Goal: Download file/media

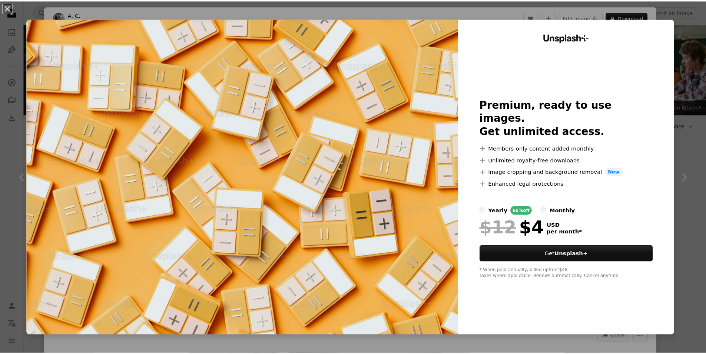
scroll to position [444, 0]
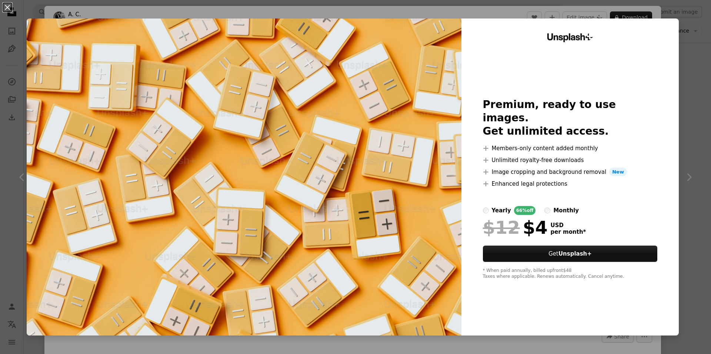
click at [685, 96] on div "An X shape Unsplash+ Premium, ready to use images. Get unlimited access. A plus…" at bounding box center [355, 177] width 711 height 354
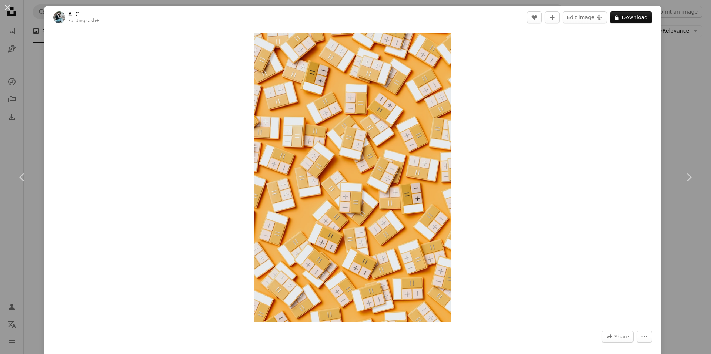
click at [681, 102] on div "An X shape Chevron left Chevron right A. C. For Unsplash+ A heart A plus sign E…" at bounding box center [355, 177] width 711 height 354
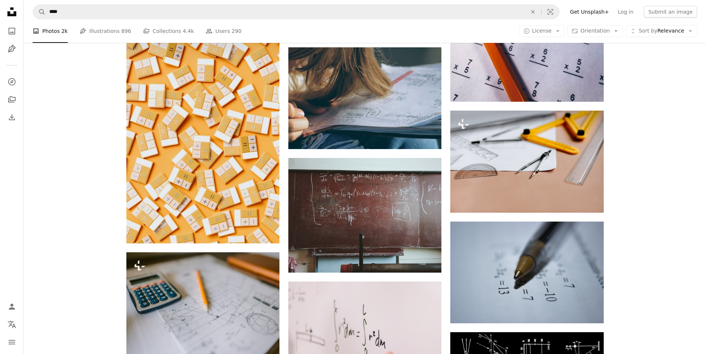
scroll to position [435, 0]
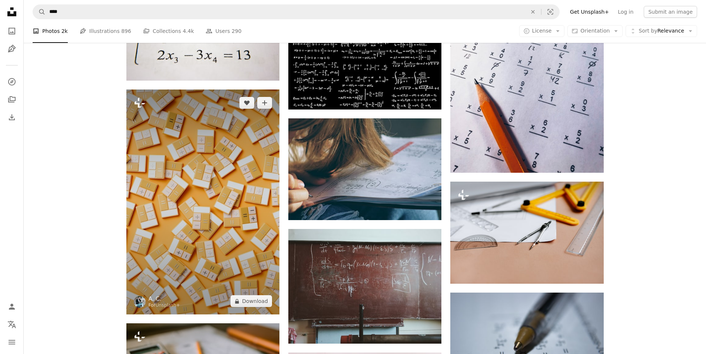
click at [193, 126] on img at bounding box center [202, 202] width 153 height 225
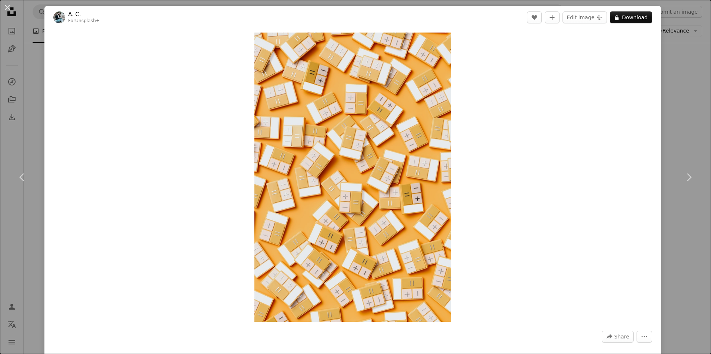
click at [681, 76] on div "An X shape Chevron left Chevron right A. C. For Unsplash+ A heart A plus sign E…" at bounding box center [355, 177] width 711 height 354
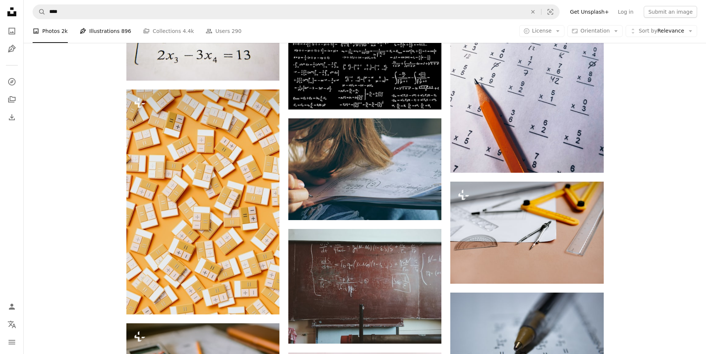
click at [105, 31] on link "Pen Tool Illustrations 896" at bounding box center [105, 31] width 51 height 24
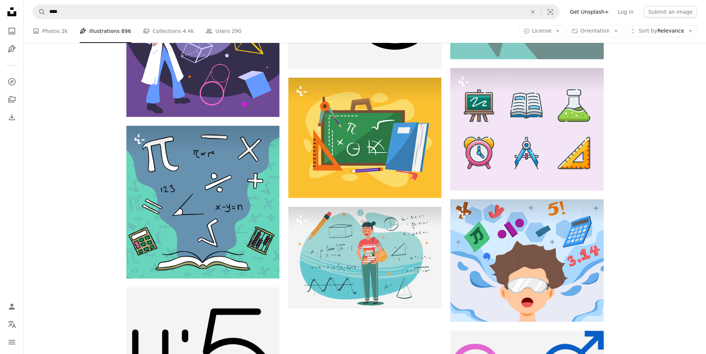
scroll to position [815, 0]
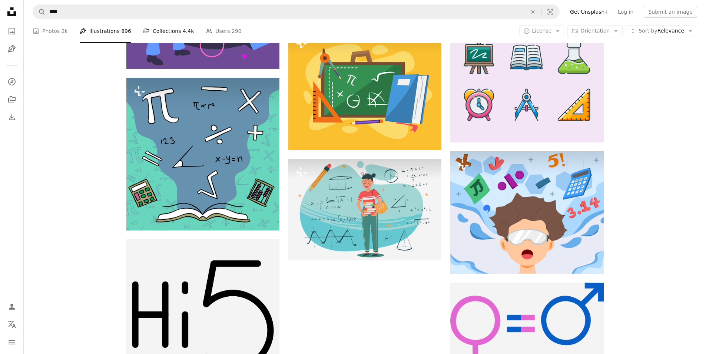
click at [160, 30] on link "A stack of folders Collections 4.4k" at bounding box center [168, 31] width 51 height 24
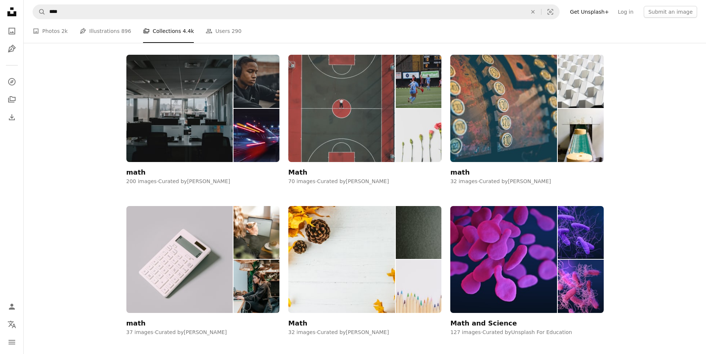
scroll to position [148, 0]
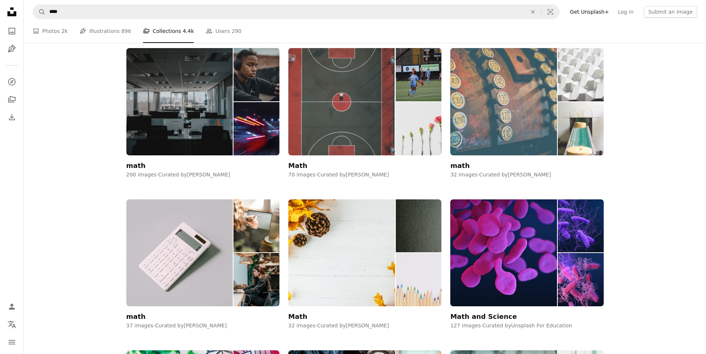
click at [489, 93] on img at bounding box center [503, 101] width 107 height 107
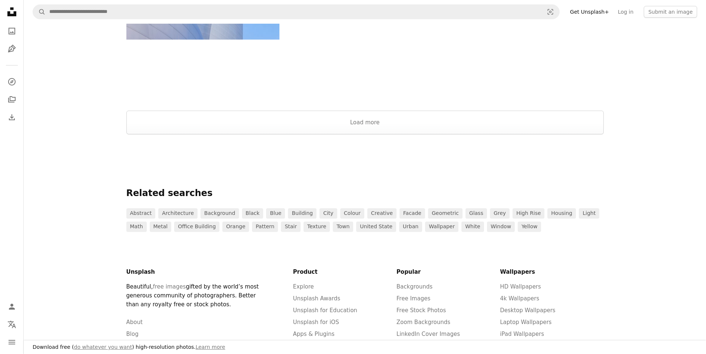
scroll to position [1259, 0]
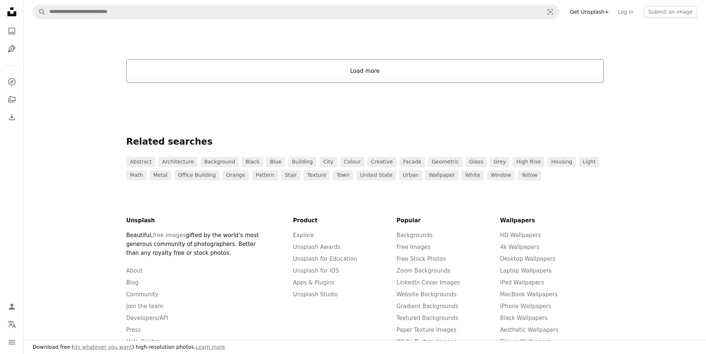
click at [355, 72] on button "Load more" at bounding box center [364, 71] width 477 height 24
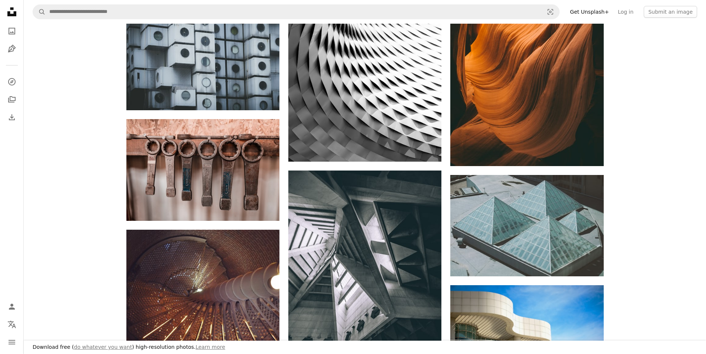
scroll to position [667, 0]
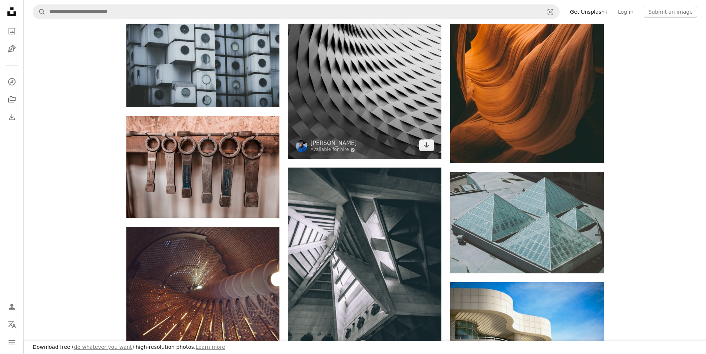
click at [373, 83] on img at bounding box center [364, 44] width 153 height 230
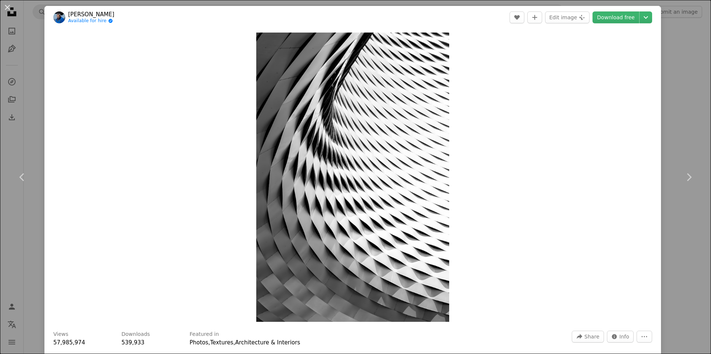
click at [673, 36] on div "An X shape Chevron left Chevron right [PERSON_NAME] Angel Available for hire A …" at bounding box center [355, 177] width 711 height 354
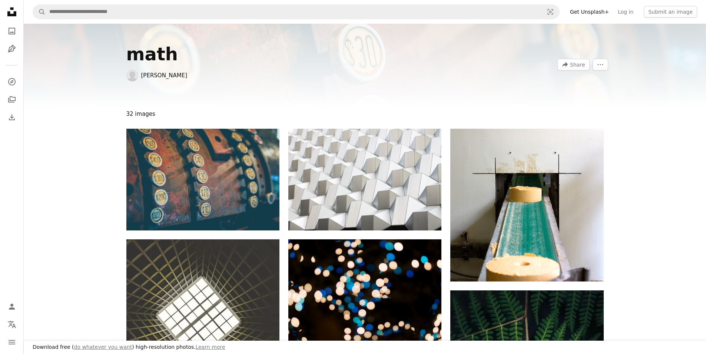
scroll to position [148, 0]
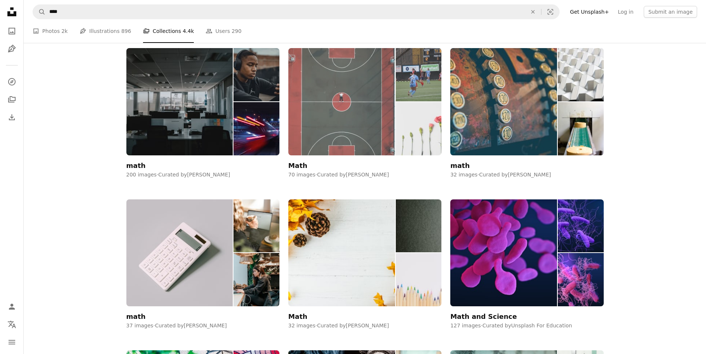
click at [349, 110] on img at bounding box center [341, 101] width 107 height 107
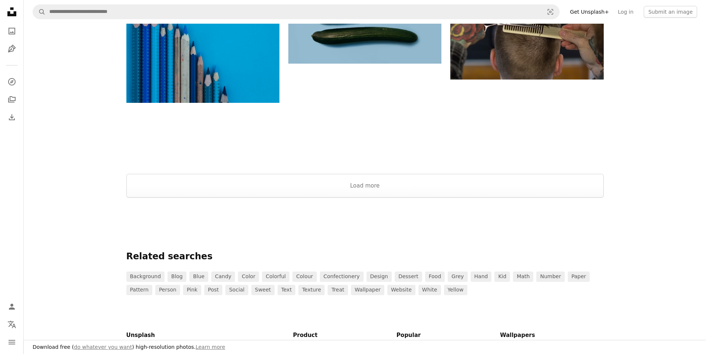
scroll to position [926, 0]
click at [353, 184] on button "Load more" at bounding box center [364, 186] width 477 height 24
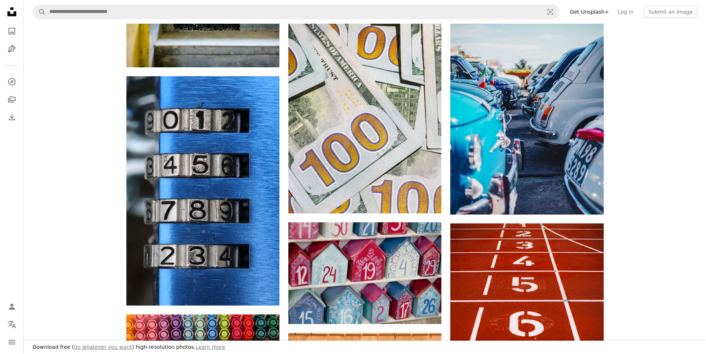
scroll to position [2296, 0]
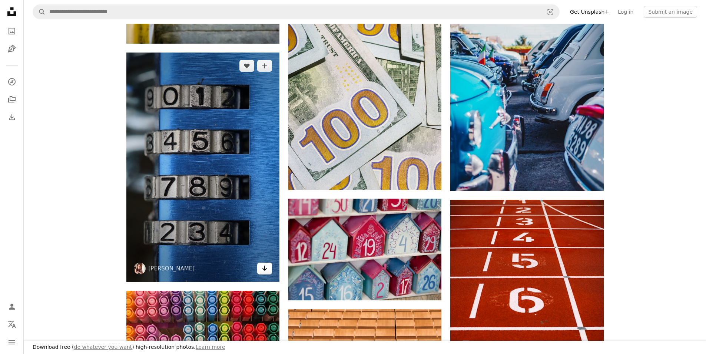
click at [264, 266] on icon "Arrow pointing down" at bounding box center [264, 268] width 6 height 9
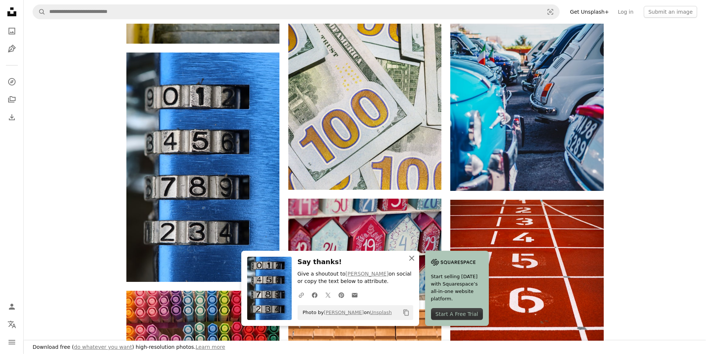
click at [410, 259] on icon "An X shape" at bounding box center [411, 258] width 9 height 9
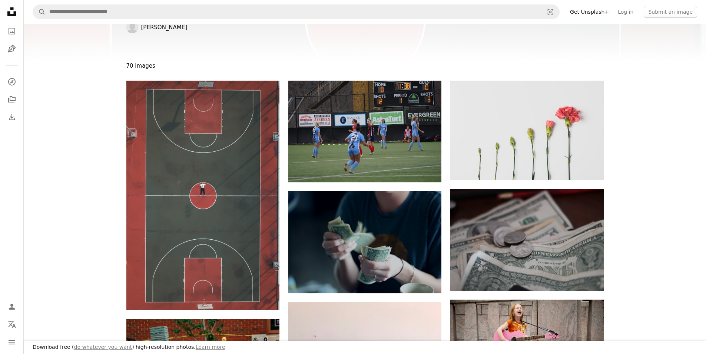
scroll to position [0, 0]
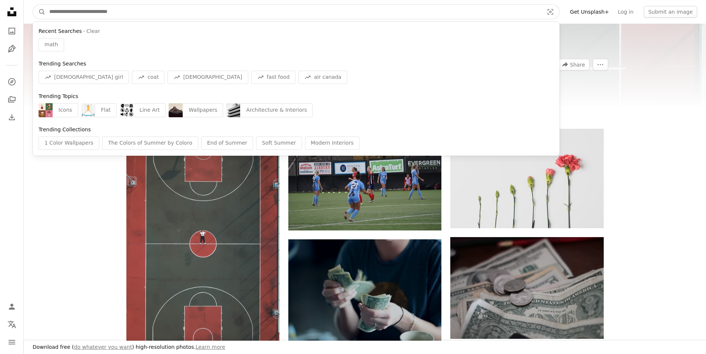
click at [114, 11] on input "Find visuals sitewide" at bounding box center [294, 12] width 496 height 14
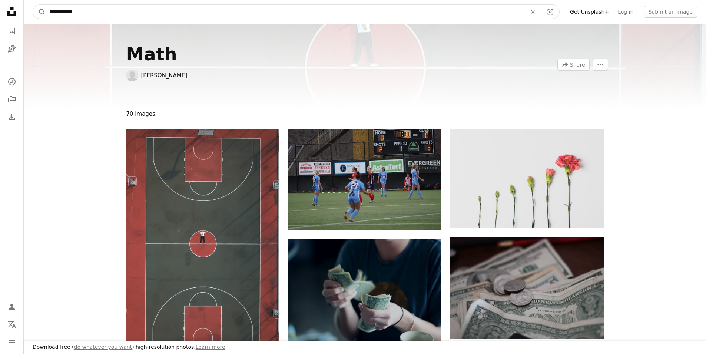
type input "**********"
click at [33, 5] on button "A magnifying glass" at bounding box center [39, 12] width 13 height 14
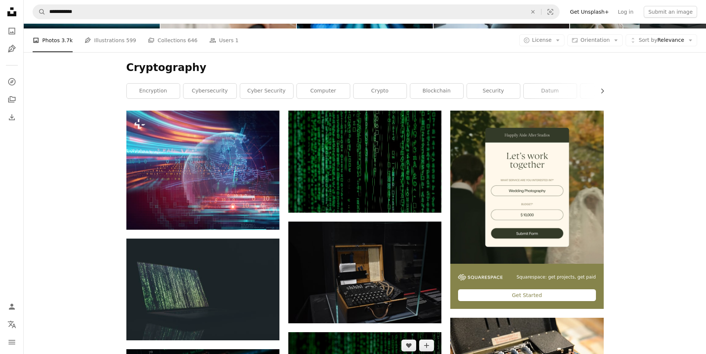
scroll to position [37, 0]
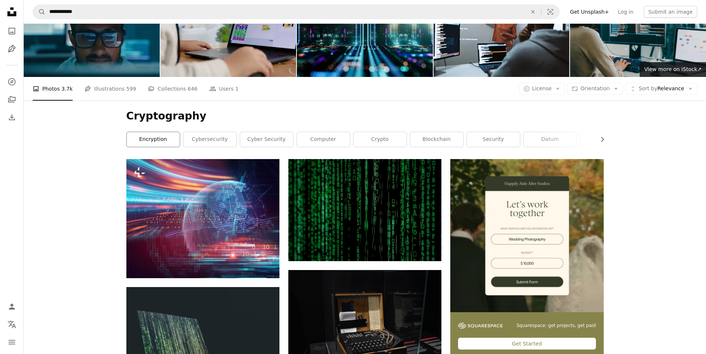
click at [151, 140] on link "encryption" at bounding box center [153, 139] width 53 height 15
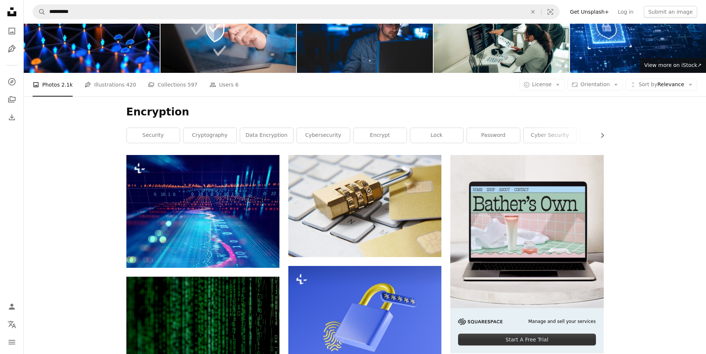
scroll to position [4, 0]
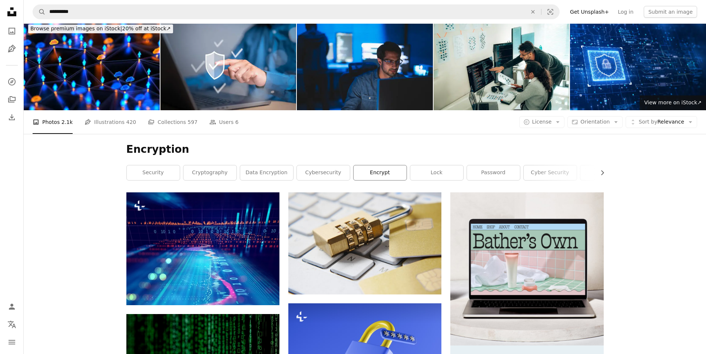
click at [391, 170] on link "encrypt" at bounding box center [379, 173] width 53 height 15
